Goal: Information Seeking & Learning: Find specific fact

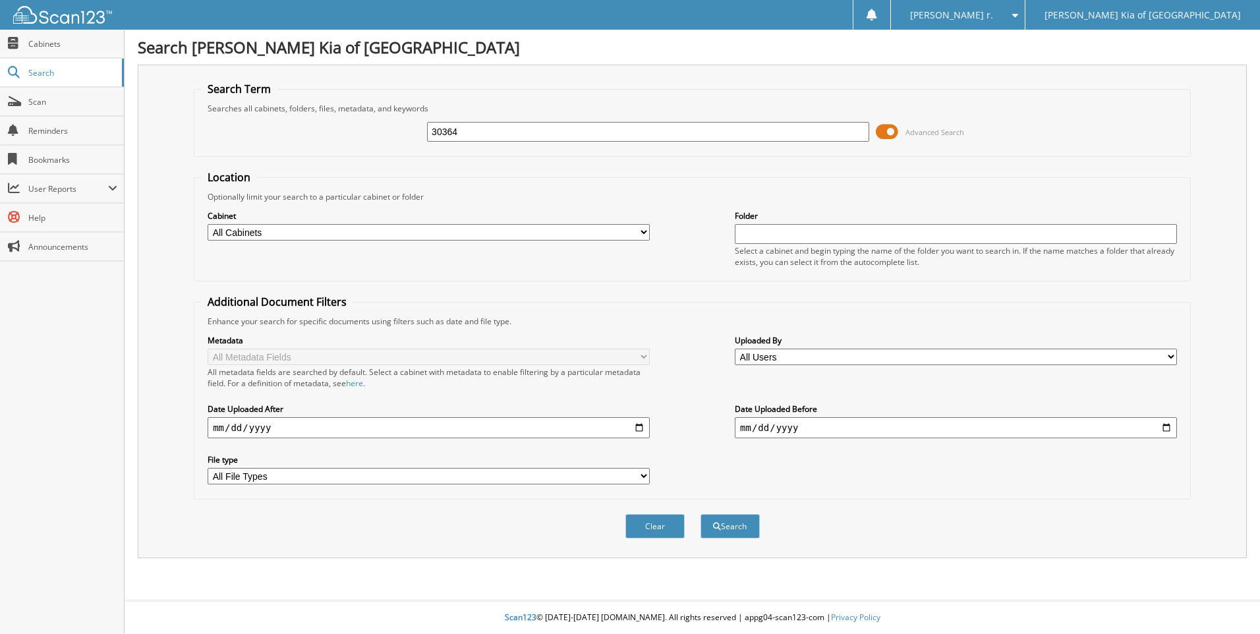
type input "30364"
click at [701, 514] on button "Search" at bounding box center [730, 526] width 59 height 24
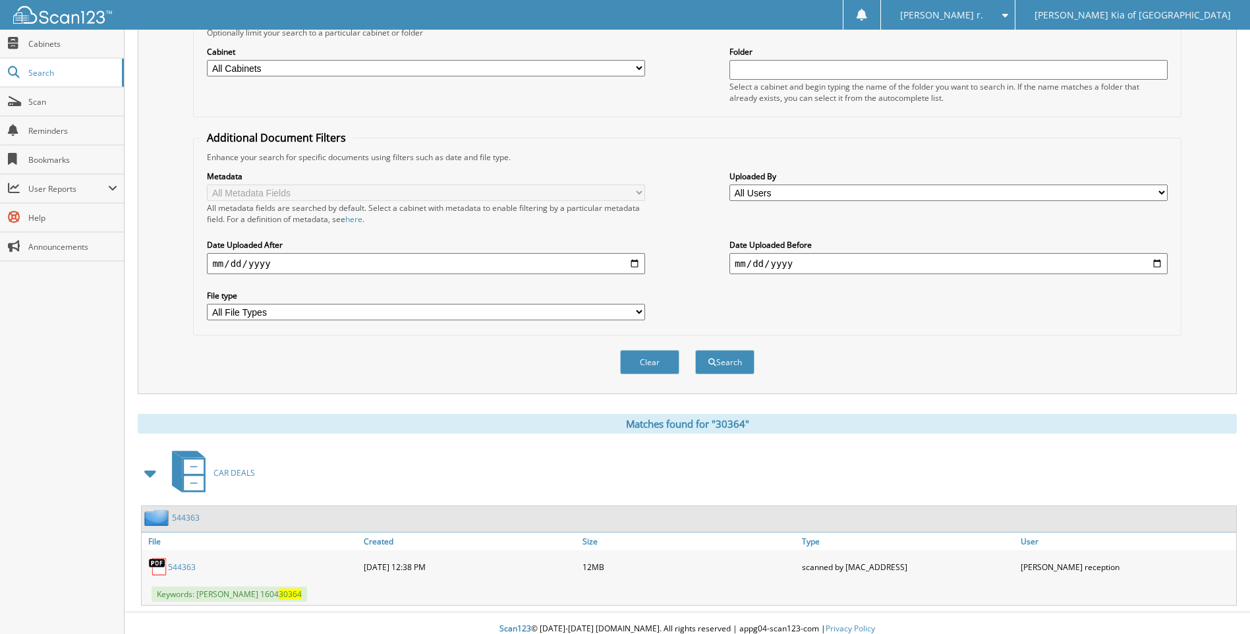
scroll to position [176, 0]
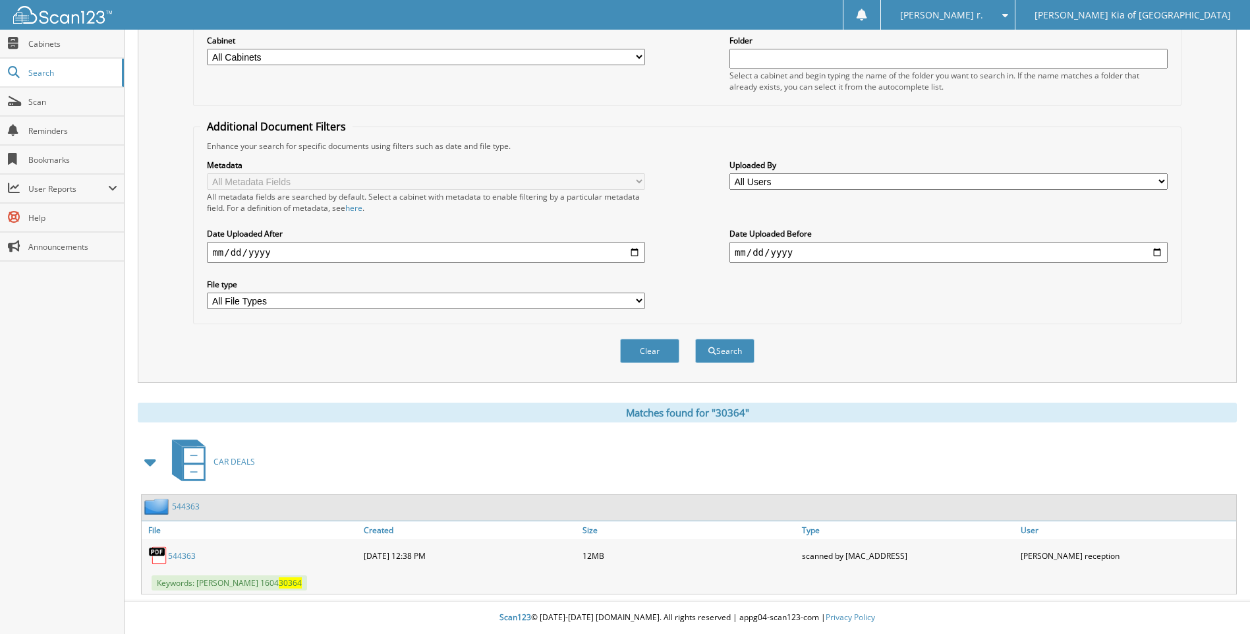
click at [181, 558] on link "544363" at bounding box center [182, 555] width 28 height 11
